Goal: Information Seeking & Learning: Find specific fact

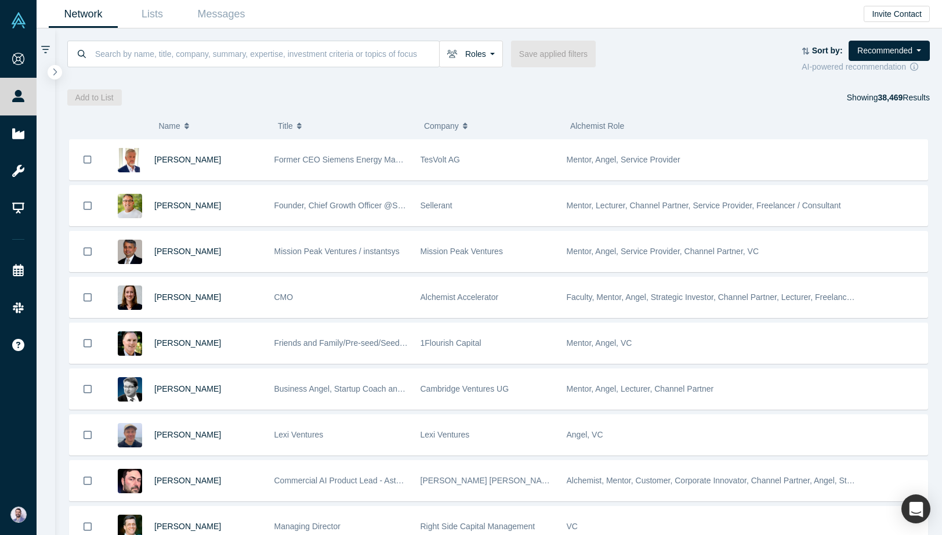
click at [196, 31] on div "Roles Founders Faculty Mentors Alumni Mentor Angels VCs Corporate Innovator Ser…" at bounding box center [499, 66] width 888 height 77
click at [186, 47] on input at bounding box center [266, 53] width 345 height 27
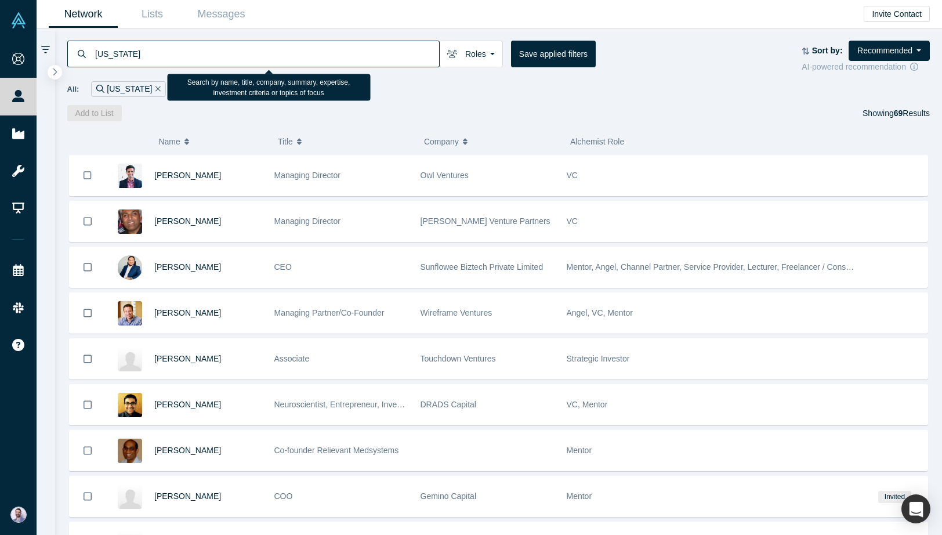
type input "[US_STATE]"
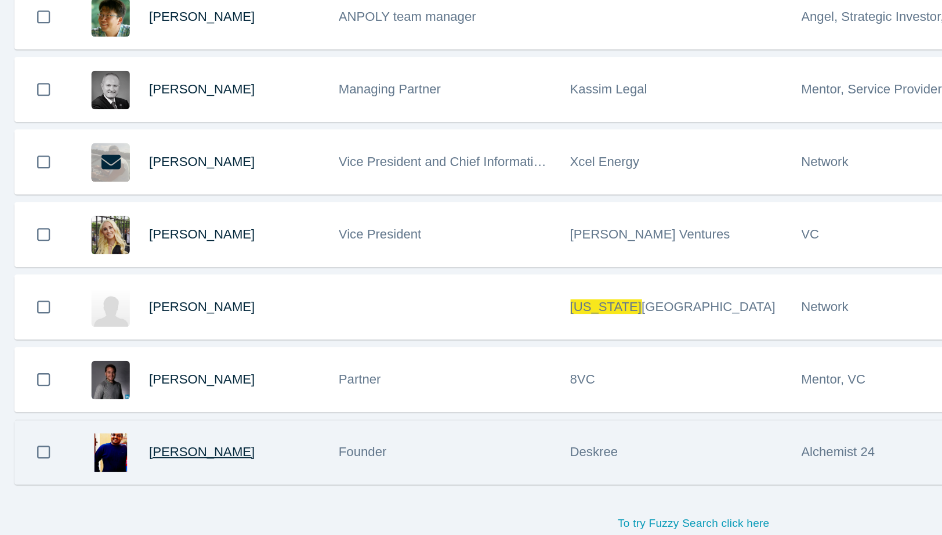
click at [182, 483] on span "[PERSON_NAME]" at bounding box center [187, 482] width 67 height 9
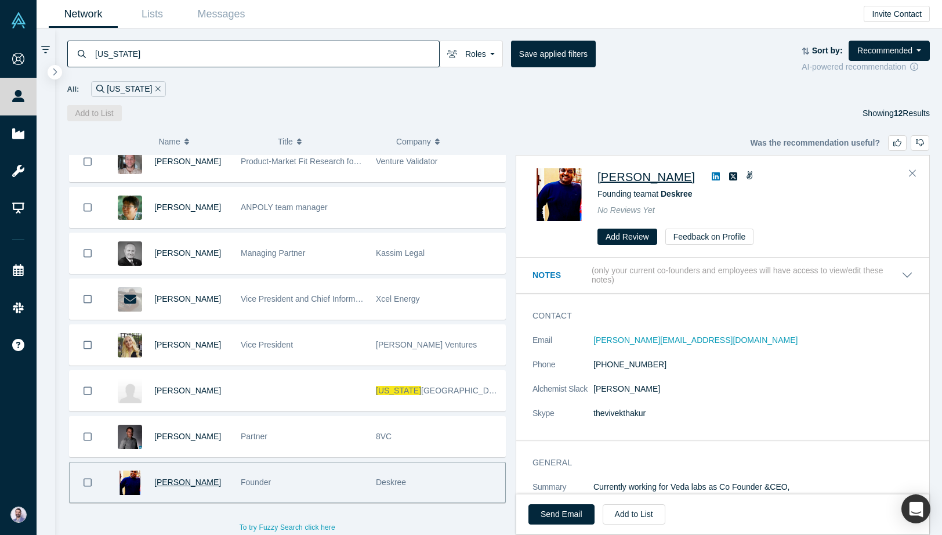
click at [630, 171] on span "[PERSON_NAME]" at bounding box center [646, 177] width 97 height 13
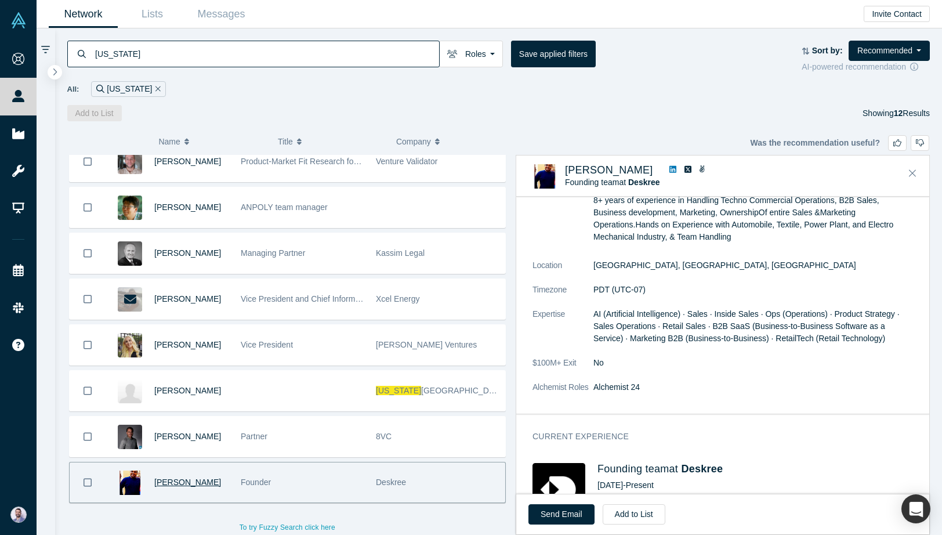
scroll to position [533, 0]
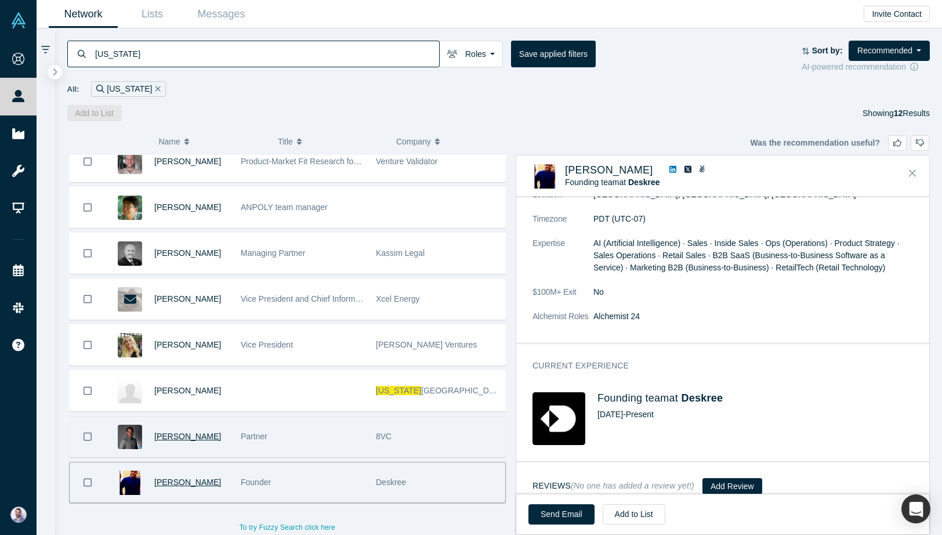
click at [181, 439] on span "[PERSON_NAME]" at bounding box center [187, 436] width 67 height 9
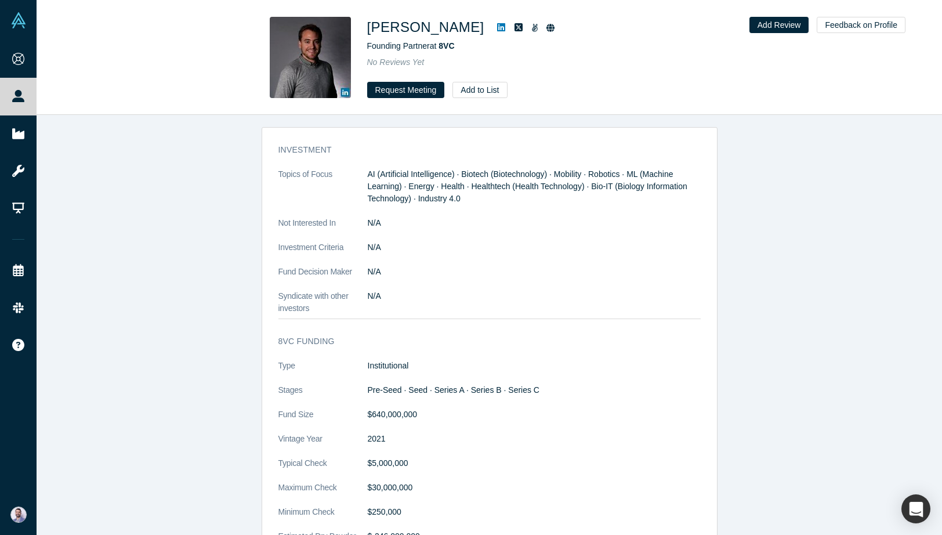
scroll to position [605, 0]
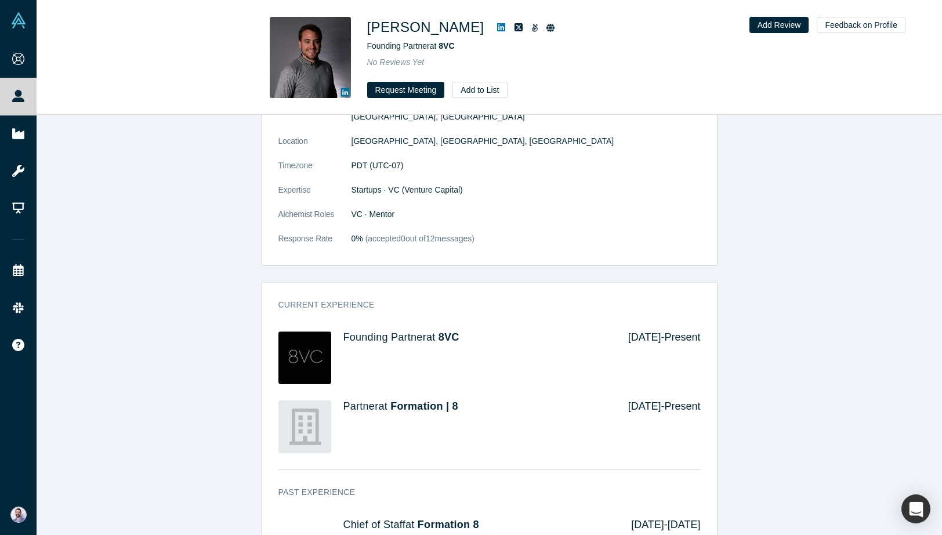
click at [450, 332] on div "Founding Partner at 8VC" at bounding box center [477, 357] width 269 height 53
click at [449, 331] on span "8VC" at bounding box center [449, 337] width 21 height 12
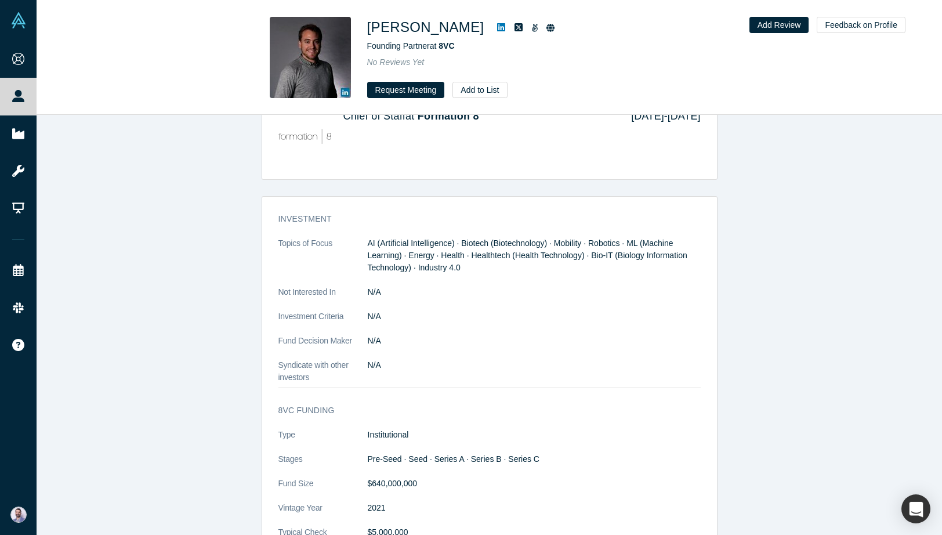
scroll to position [1285, 0]
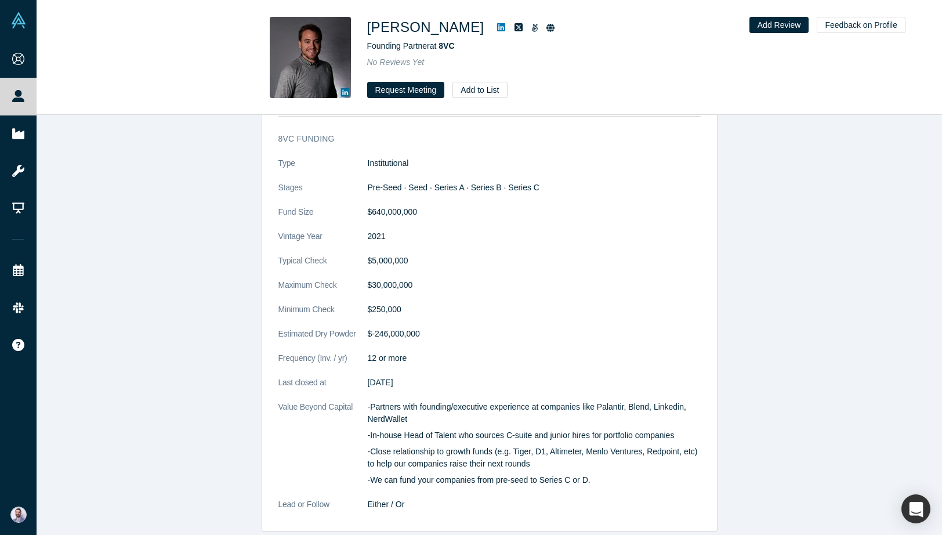
click at [393, 206] on dd "$640,000,000" at bounding box center [534, 212] width 333 height 12
click at [497, 29] on icon at bounding box center [501, 27] width 8 height 8
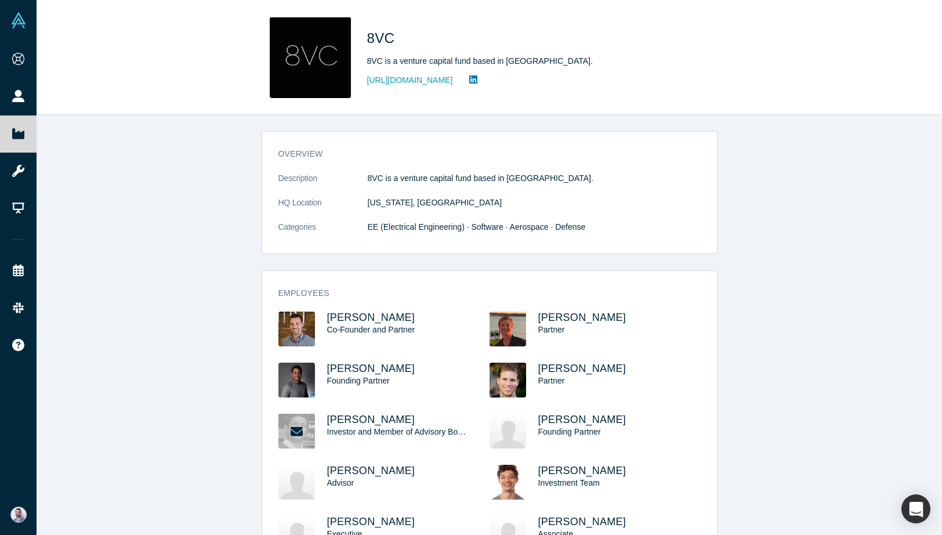
click at [349, 187] on dt "Description" at bounding box center [322, 184] width 89 height 24
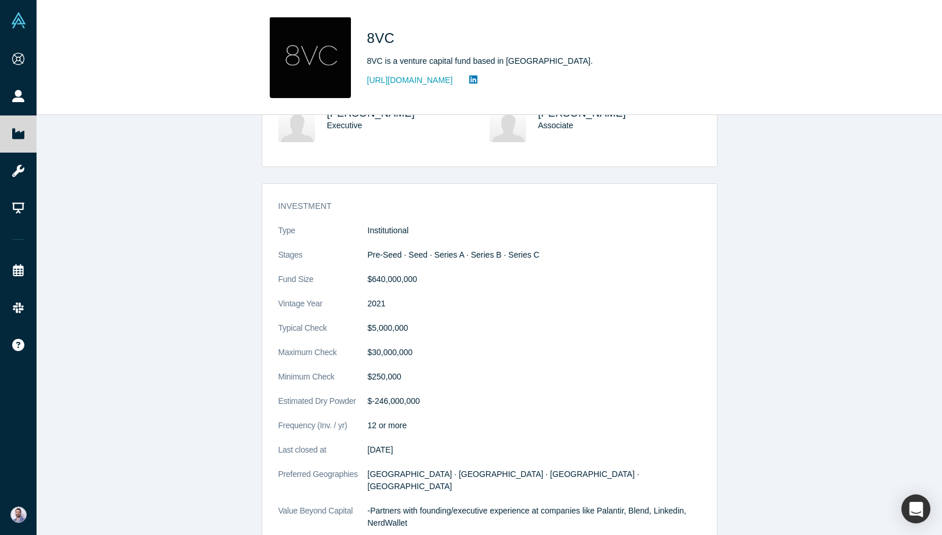
scroll to position [595, 0]
